Goal: Task Accomplishment & Management: Manage account settings

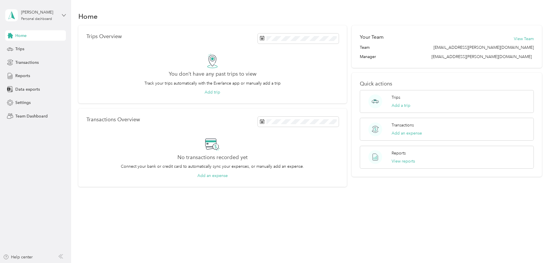
click at [64, 16] on icon at bounding box center [63, 15] width 3 height 2
click at [150, 61] on icon at bounding box center [152, 60] width 5 height 5
click at [64, 16] on icon at bounding box center [64, 15] width 4 height 4
click at [63, 48] on div "Team dashboard" at bounding box center [82, 47] width 146 height 10
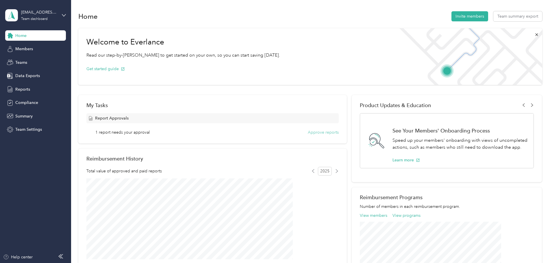
click at [311, 132] on button "Approve reports" at bounding box center [323, 132] width 31 height 6
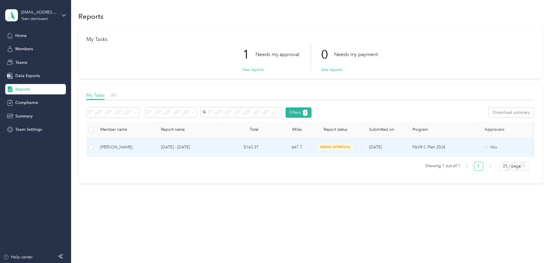
click at [152, 149] on div "[PERSON_NAME]" at bounding box center [125, 147] width 51 height 6
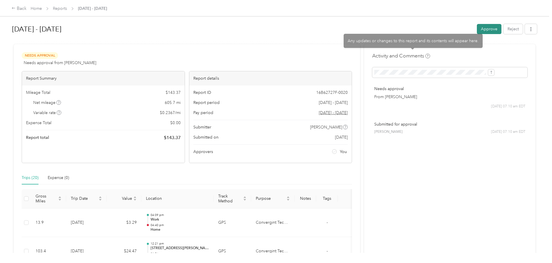
click at [477, 28] on button "Approve" at bounding box center [489, 29] width 25 height 10
